Goal: Task Accomplishment & Management: Manage account settings

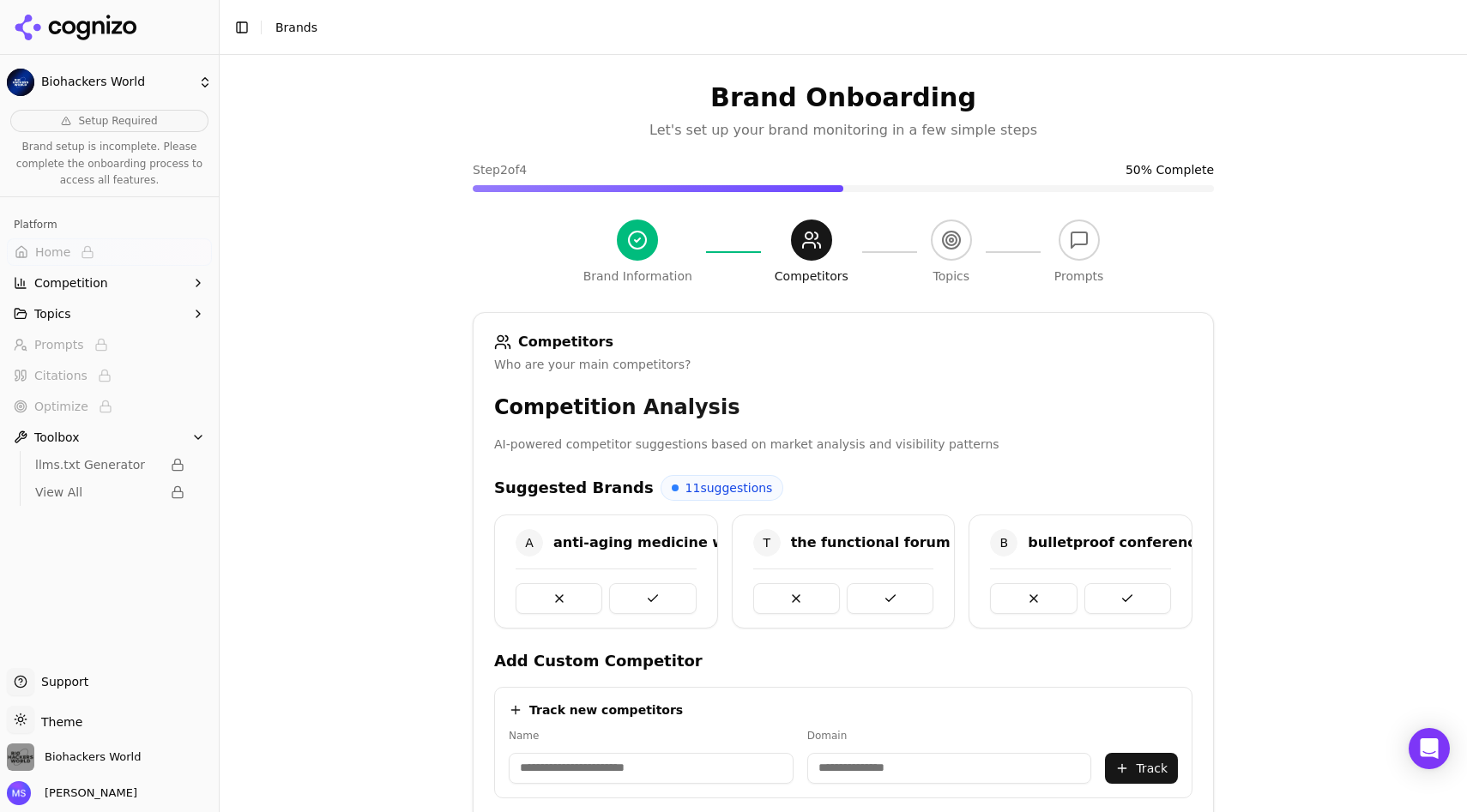
scroll to position [349, 0]
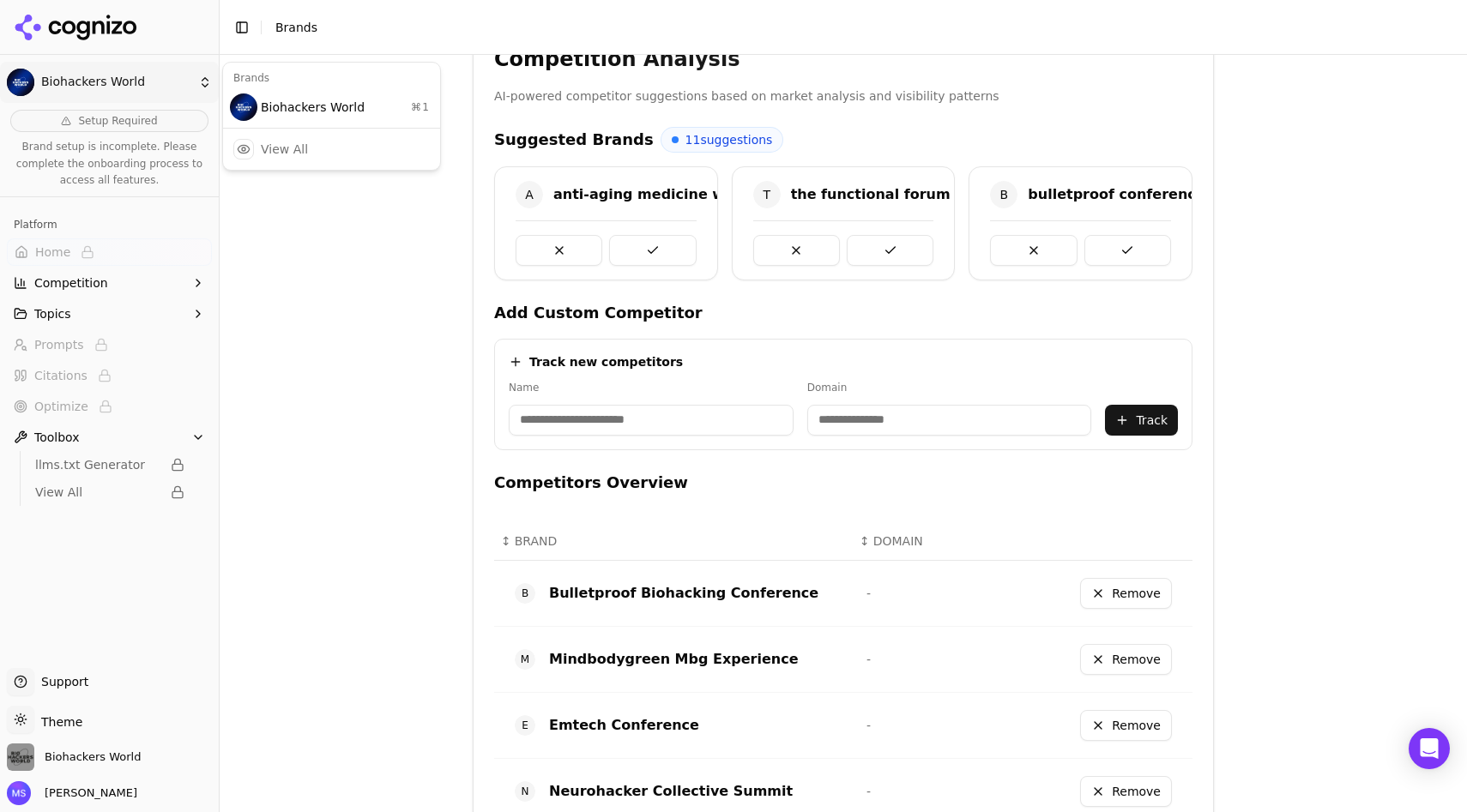
click at [83, 80] on html "Biohackers World Setup Required Brand setup is incomplete. Please complete the …" at bounding box center [734, 406] width 1467 height 812
click at [269, 107] on div "Biohackers World ⌘ 1" at bounding box center [331, 107] width 210 height 35
click at [72, 25] on icon at bounding box center [68, 27] width 14 height 14
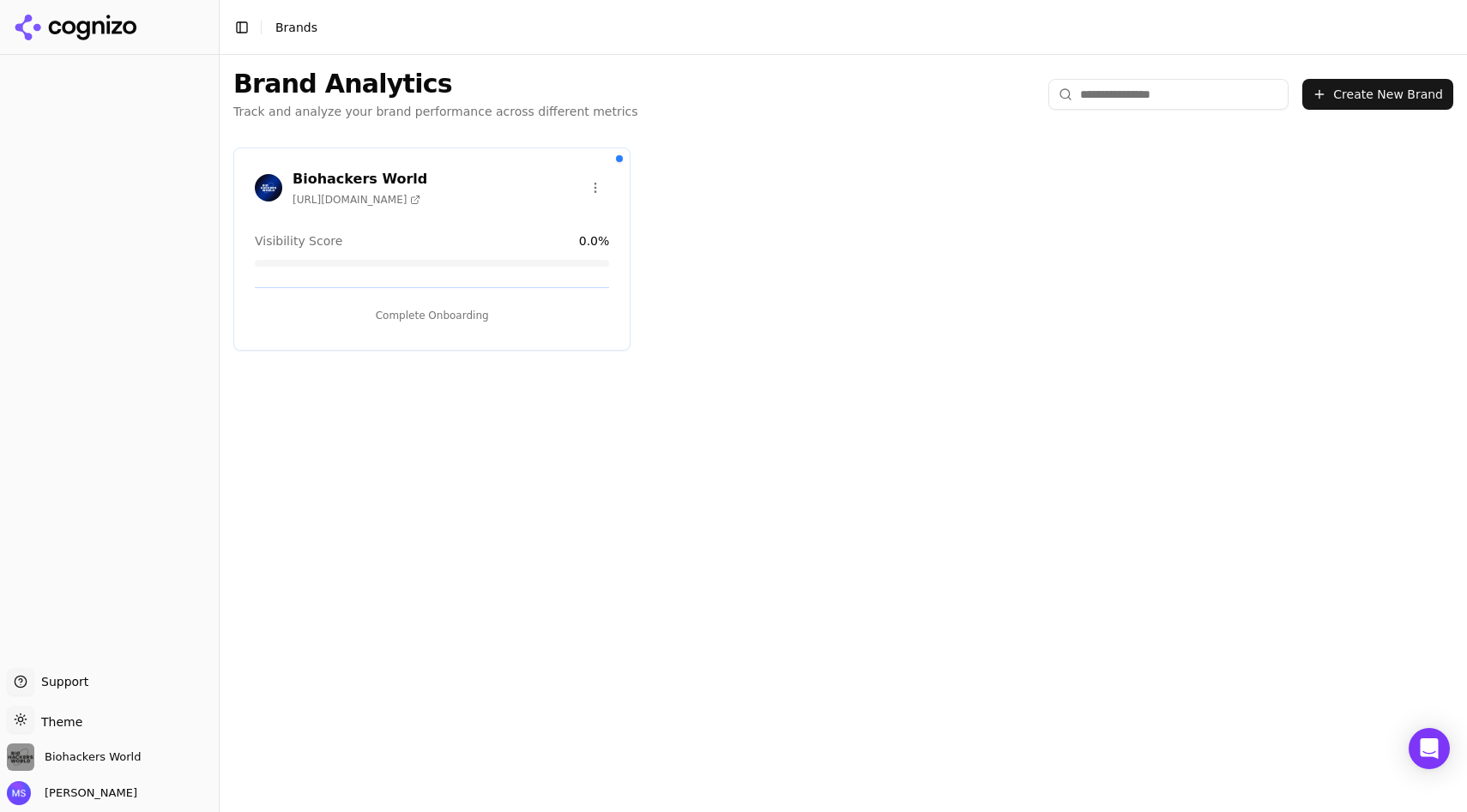
click at [414, 193] on span "[URL][DOMAIN_NAME]" at bounding box center [356, 200] width 128 height 14
click at [372, 196] on span "[URL][DOMAIN_NAME]" at bounding box center [356, 200] width 128 height 14
click at [385, 173] on h3 "Biohackers World" at bounding box center [360, 179] width 135 height 21
